Goal: Transaction & Acquisition: Purchase product/service

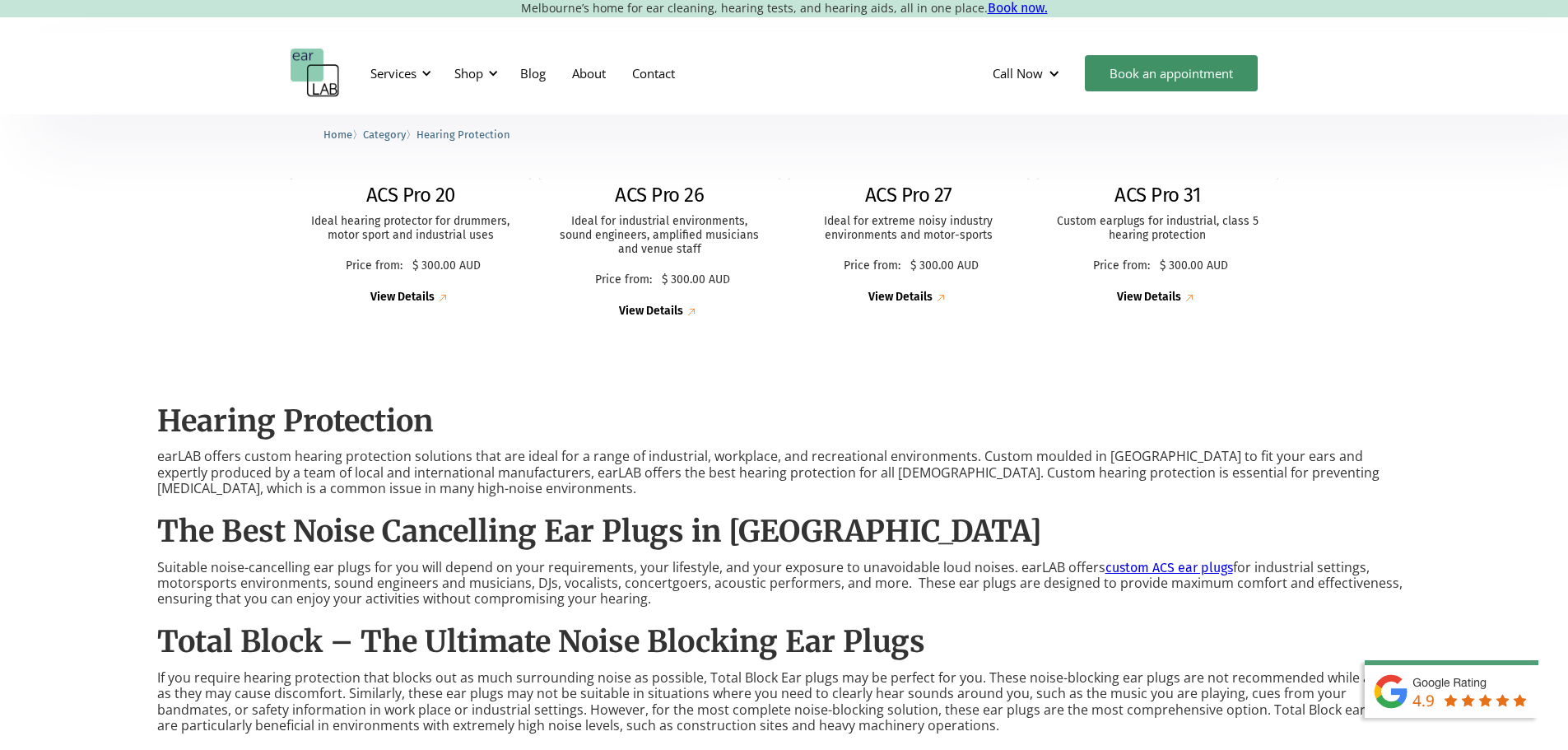
scroll to position [577, 0]
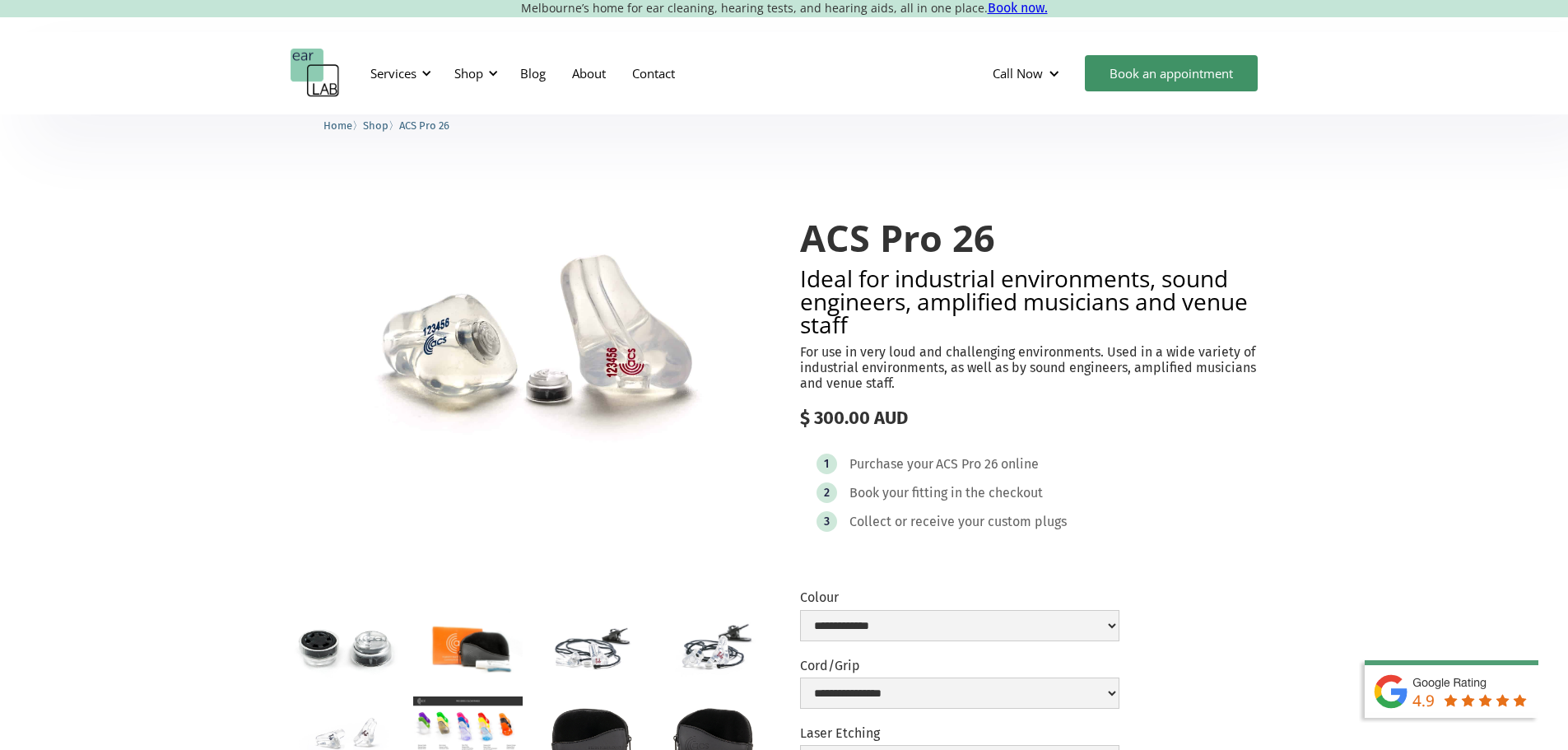
scroll to position [247, 0]
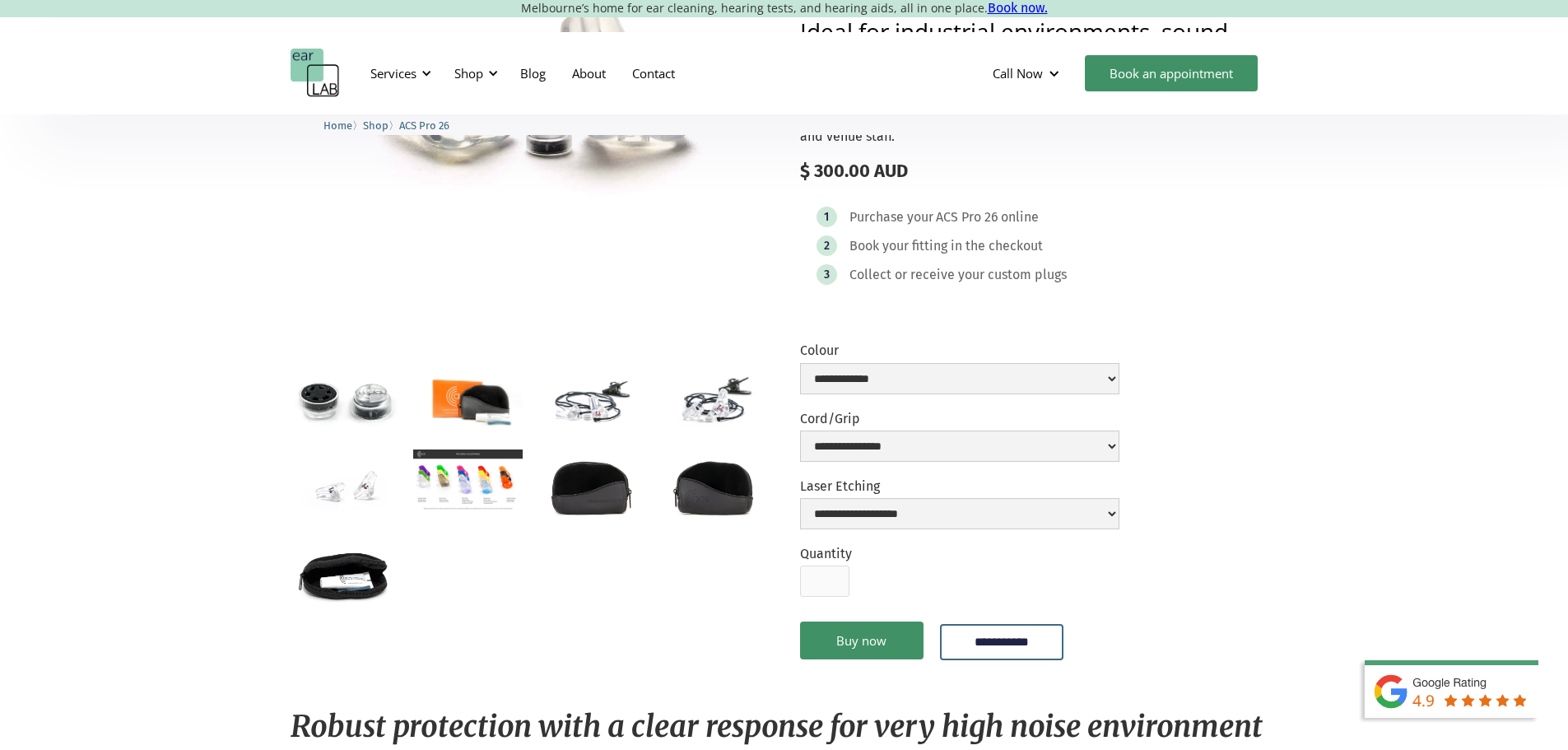
click at [459, 406] on img "open lightbox" at bounding box center [467, 400] width 110 height 73
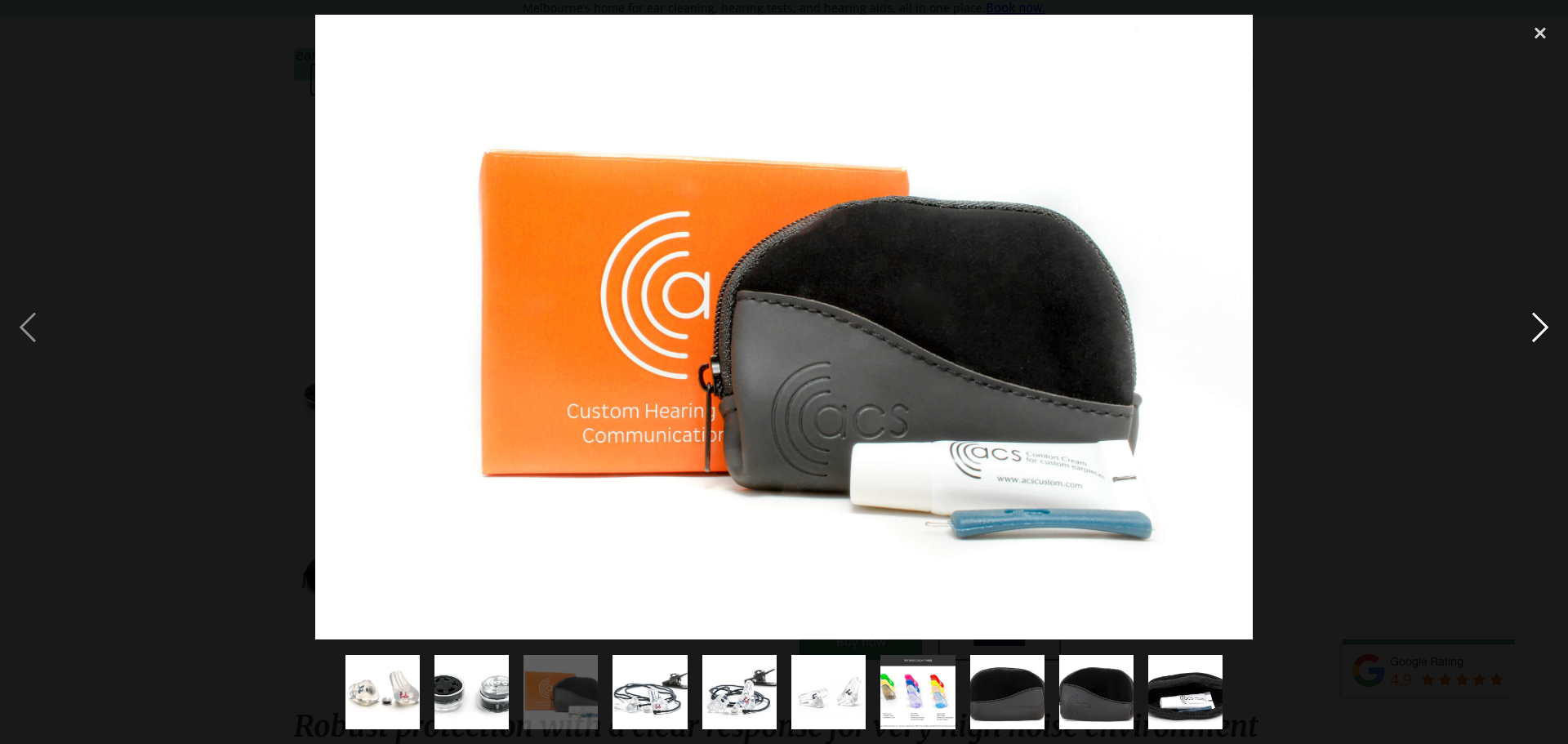
click at [1521, 331] on div "next image" at bounding box center [1540, 328] width 56 height 625
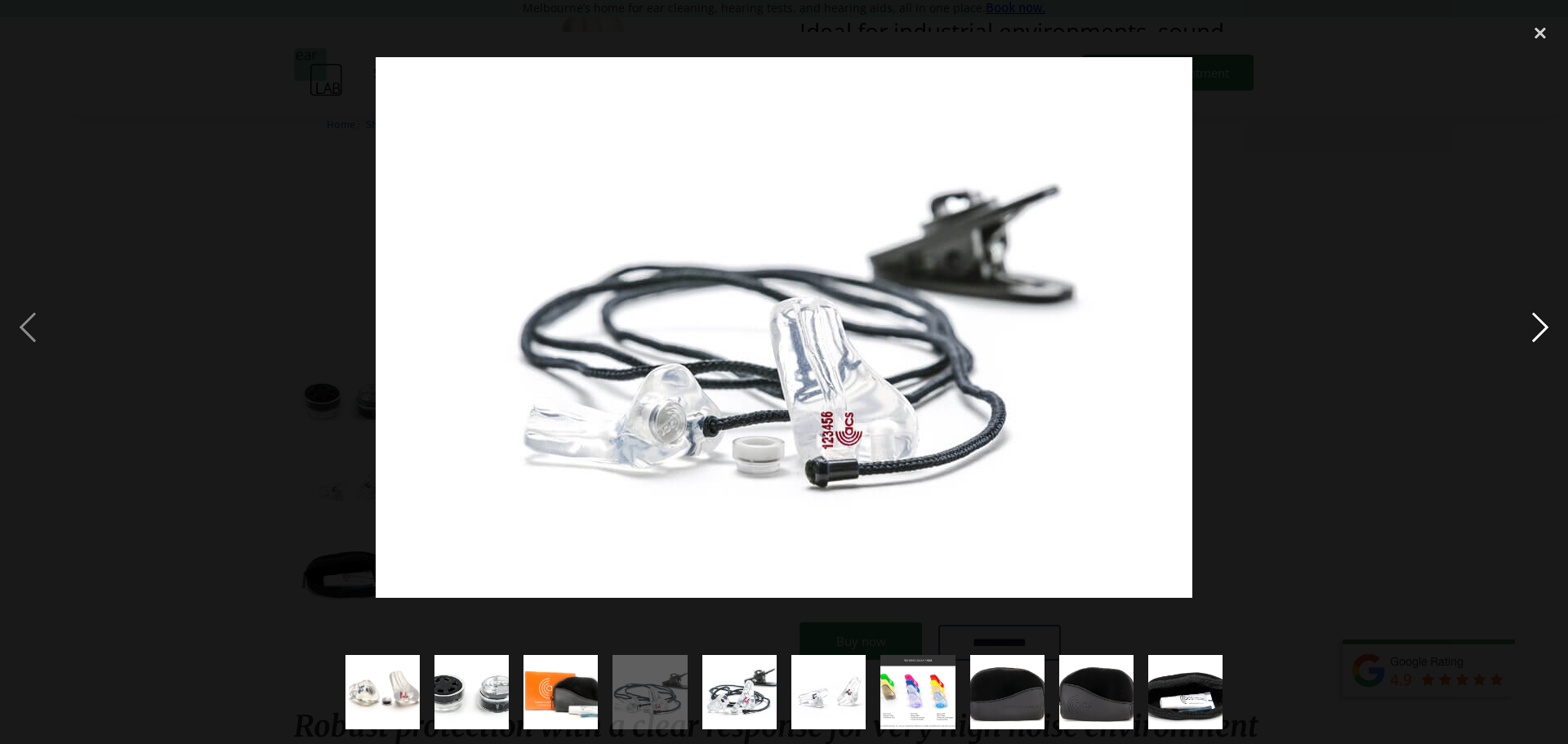
click at [1531, 330] on div "next image" at bounding box center [1540, 328] width 56 height 625
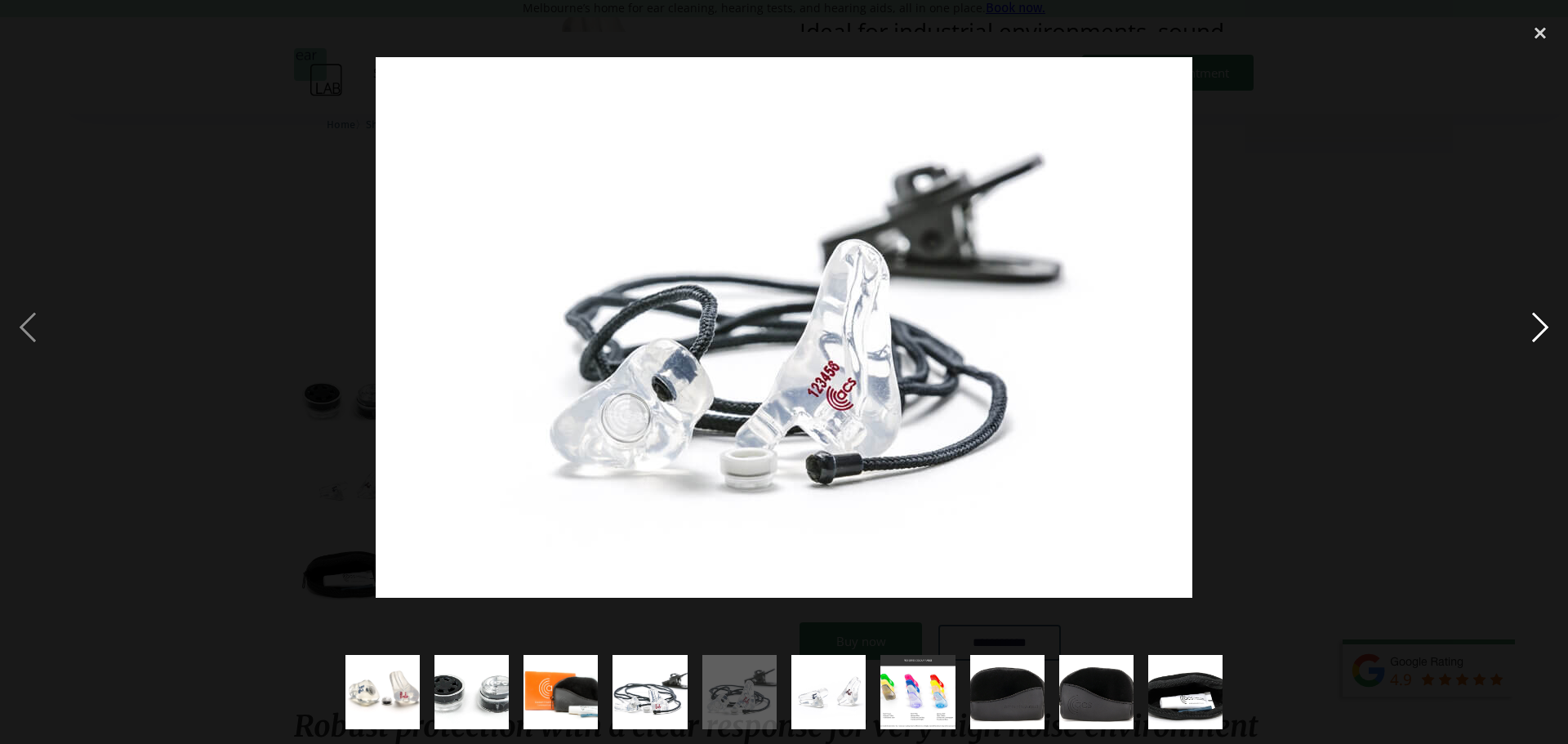
click at [1531, 330] on div "next image" at bounding box center [1540, 328] width 56 height 625
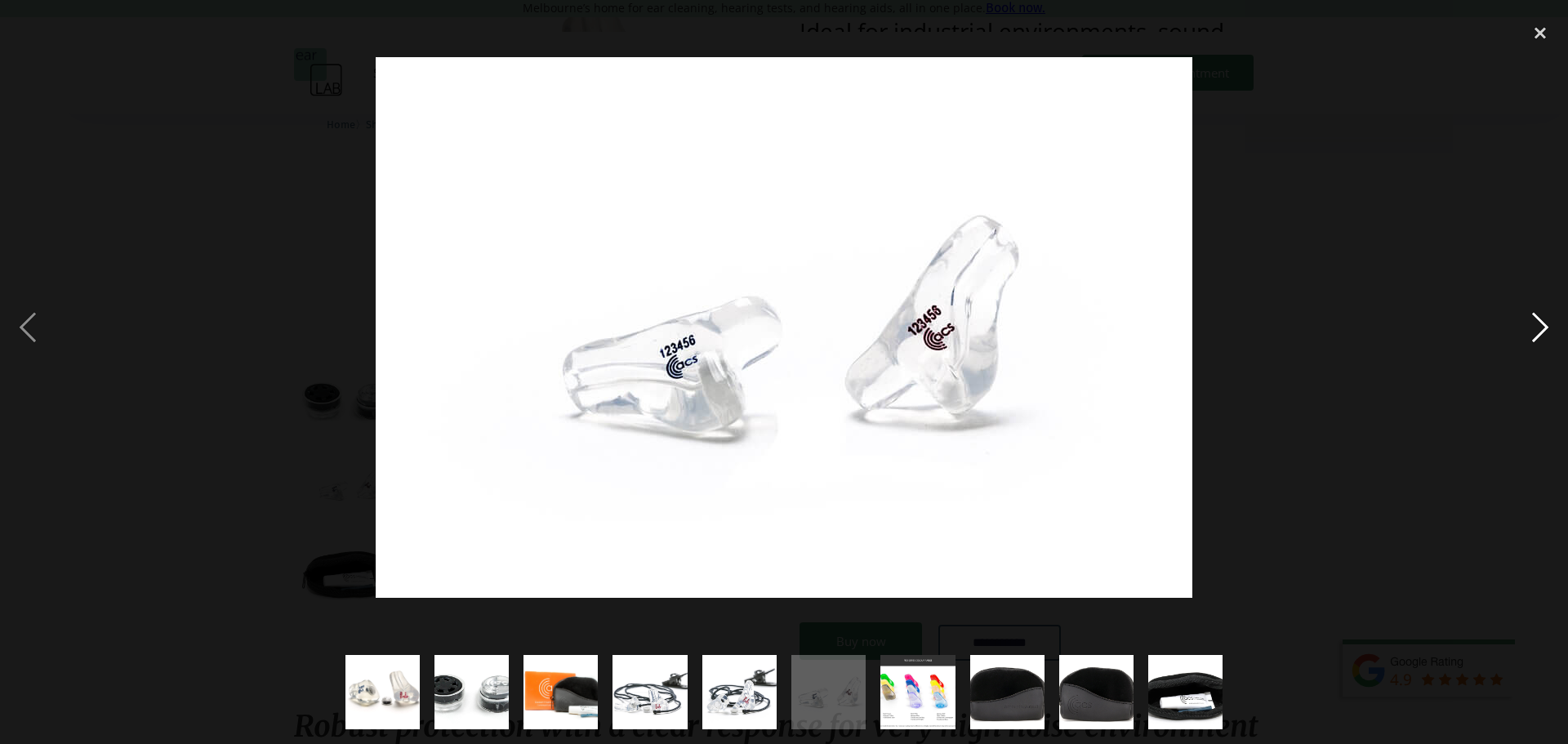
click at [1531, 330] on div "next image" at bounding box center [1540, 328] width 56 height 625
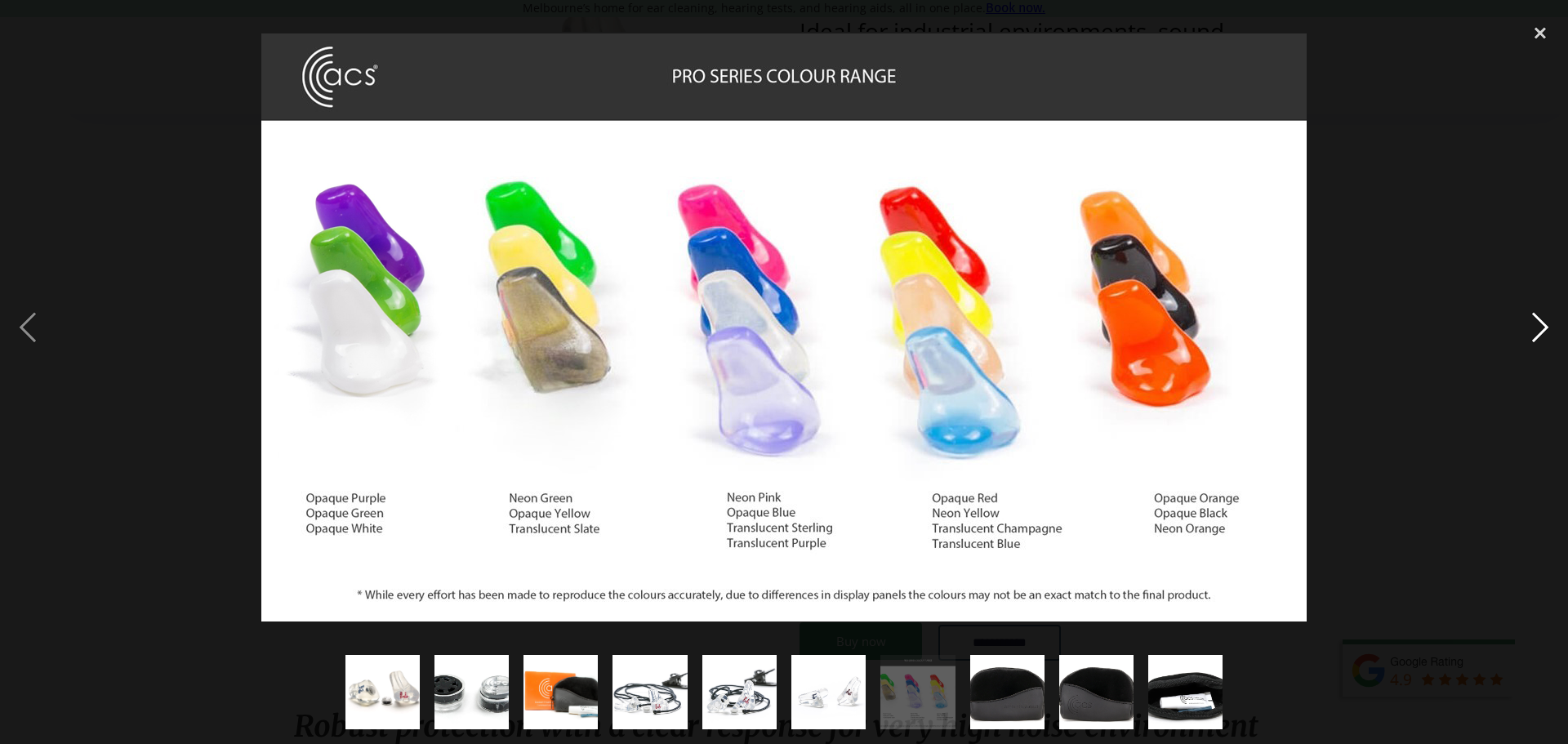
click at [1531, 330] on div "next image" at bounding box center [1540, 328] width 56 height 625
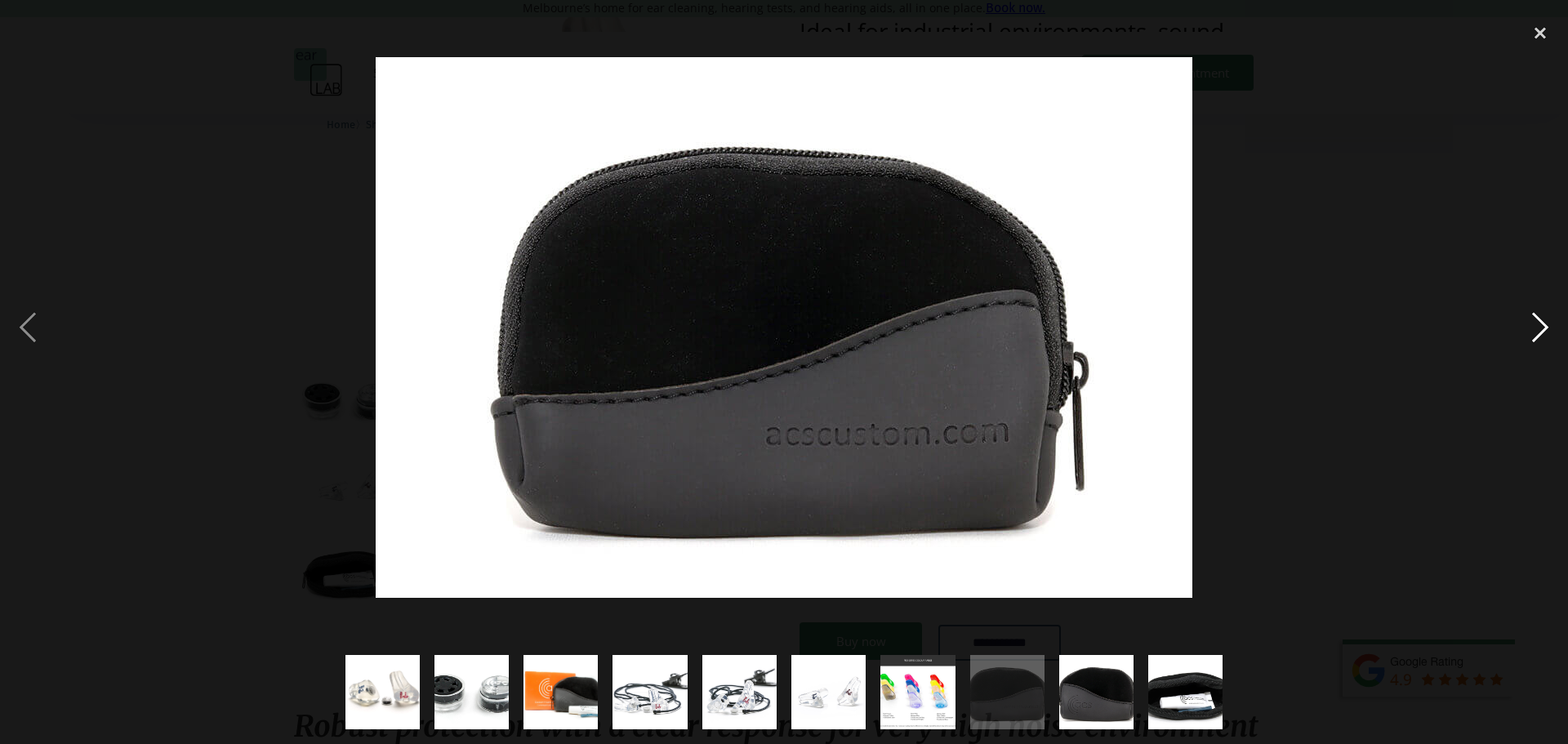
click at [1531, 330] on div "next image" at bounding box center [1540, 328] width 56 height 625
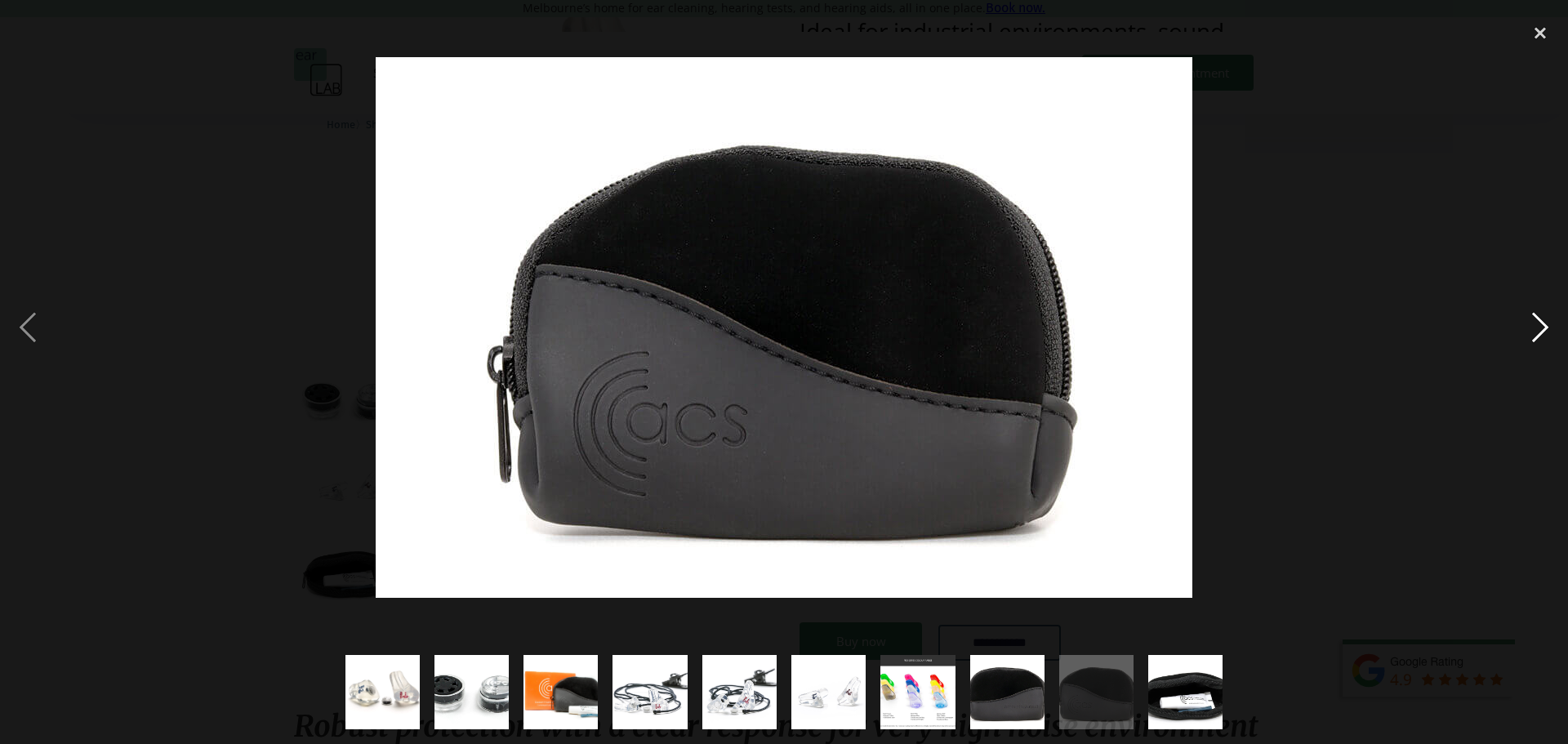
click at [1531, 330] on div "next image" at bounding box center [1540, 328] width 56 height 625
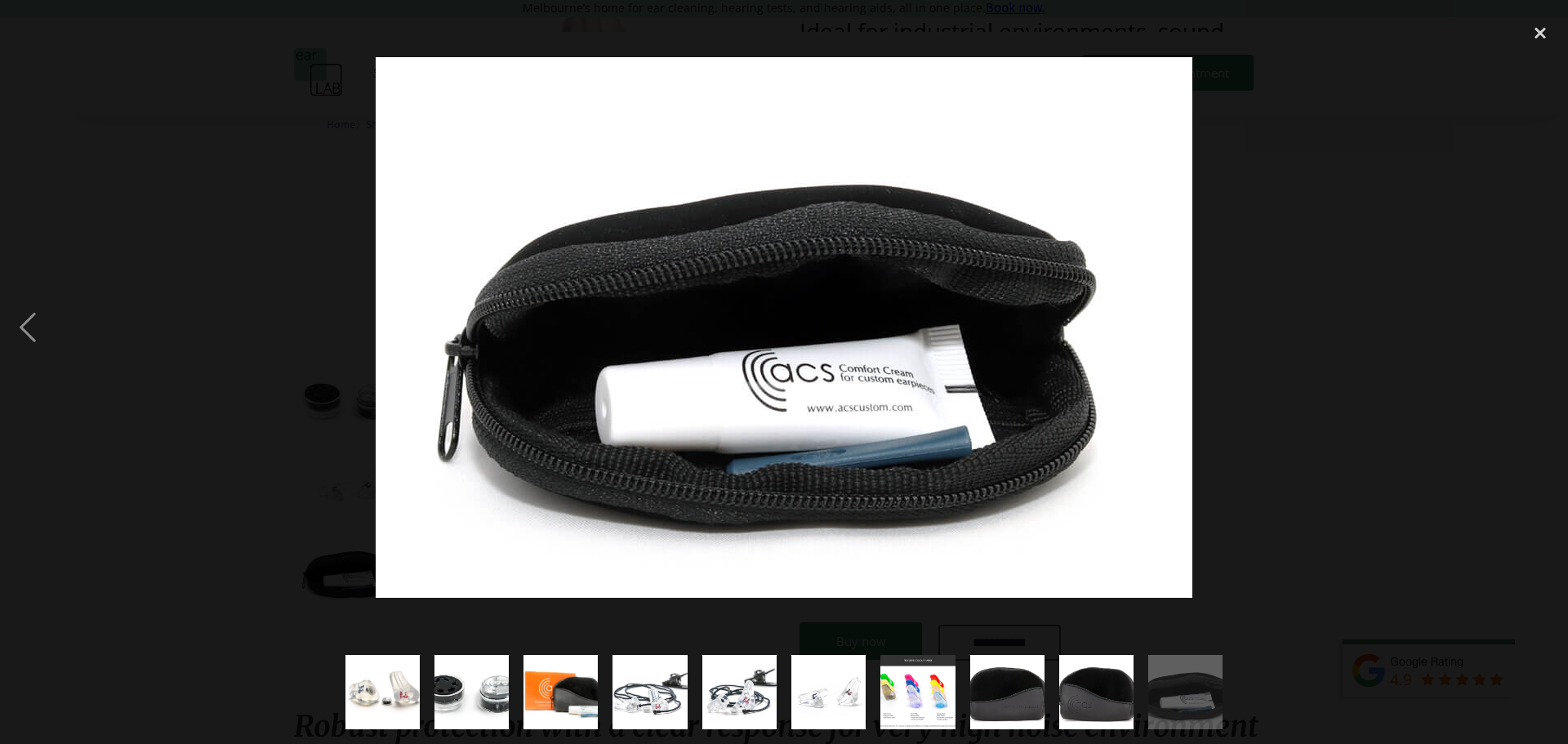
click at [1531, 330] on div "next image" at bounding box center [1540, 328] width 56 height 625
click at [1536, 284] on div "next image" at bounding box center [1540, 328] width 56 height 625
click at [1527, 39] on div "close lightbox" at bounding box center [1540, 32] width 56 height 36
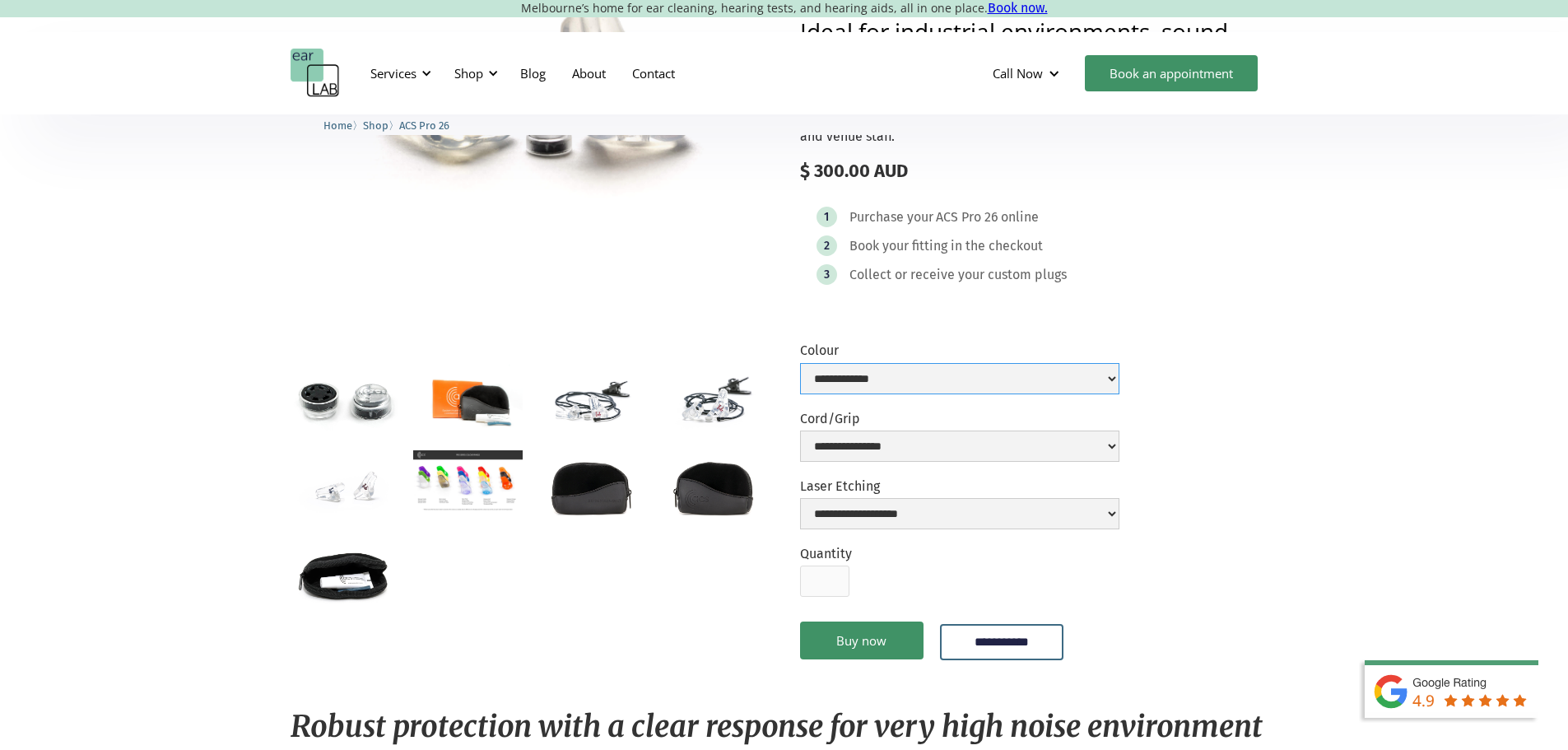
click at [1060, 372] on select "**********" at bounding box center [959, 378] width 319 height 31
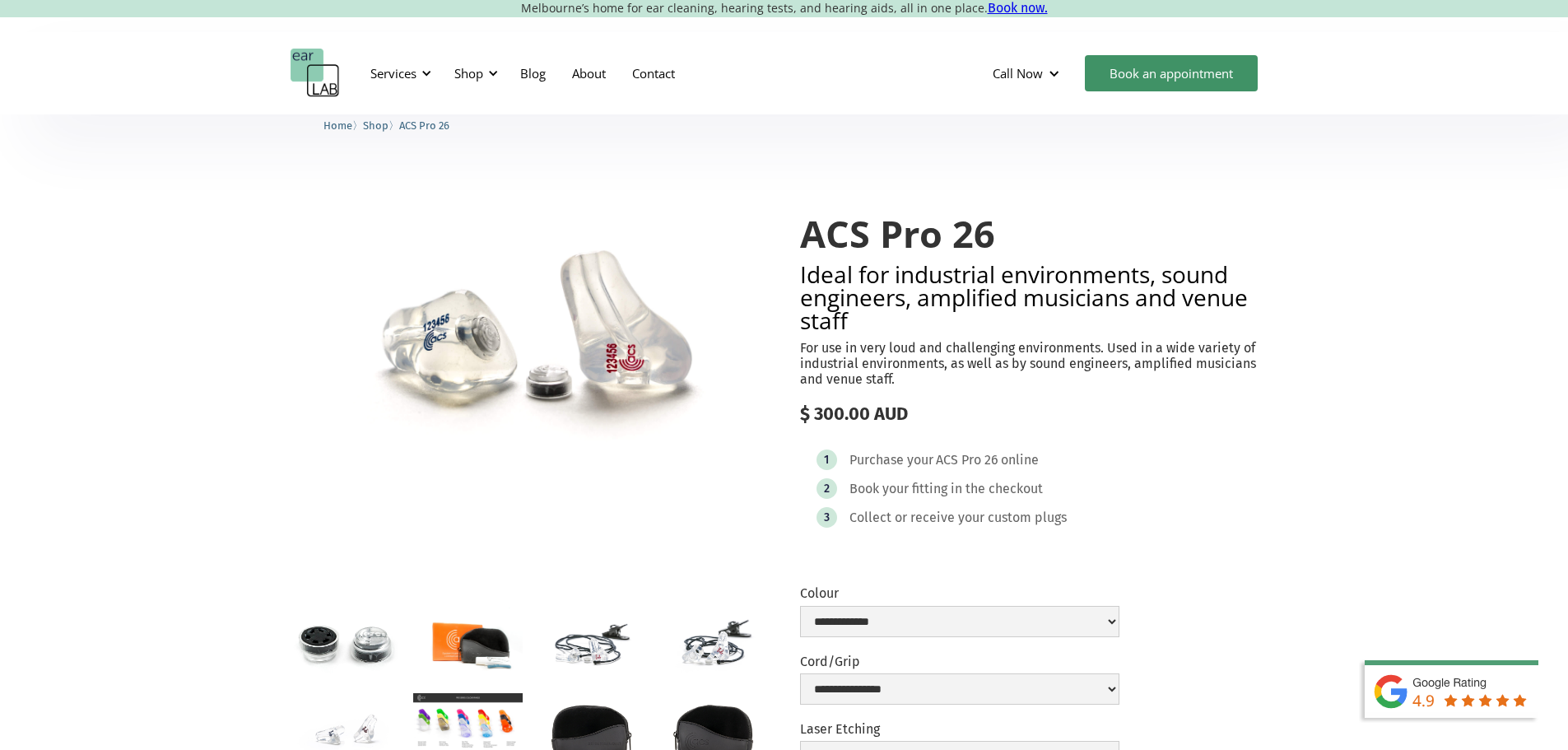
scroll to position [0, 0]
